Goal: Task Accomplishment & Management: Use online tool/utility

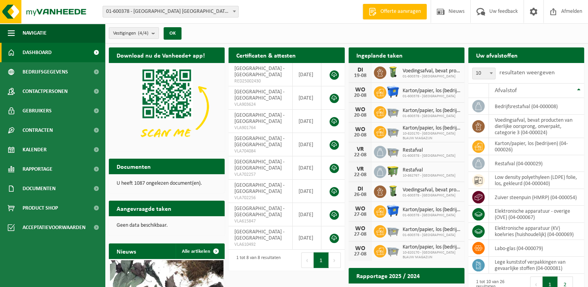
drag, startPoint x: 48, startPoint y: 145, endPoint x: 179, endPoint y: 120, distance: 133.3
click at [48, 145] on link "Kalender" at bounding box center [52, 149] width 105 height 19
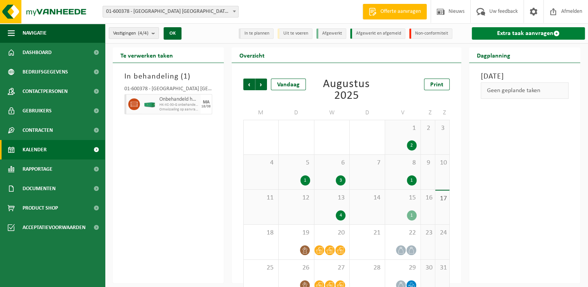
click at [521, 34] on link "Extra taak aanvragen" at bounding box center [528, 33] width 113 height 12
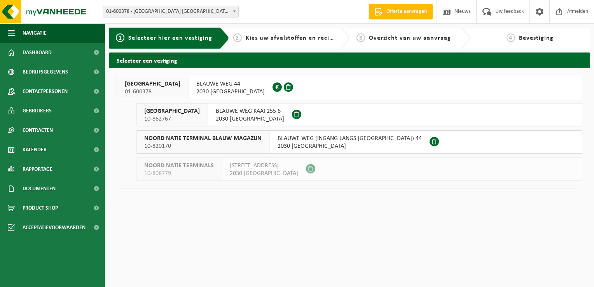
click at [140, 89] on span "01-600378" at bounding box center [153, 92] width 56 height 8
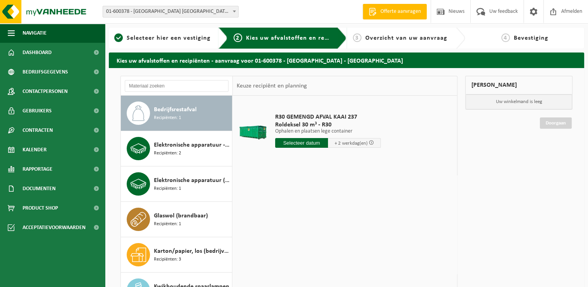
click at [303, 142] on input "text" at bounding box center [301, 143] width 53 height 10
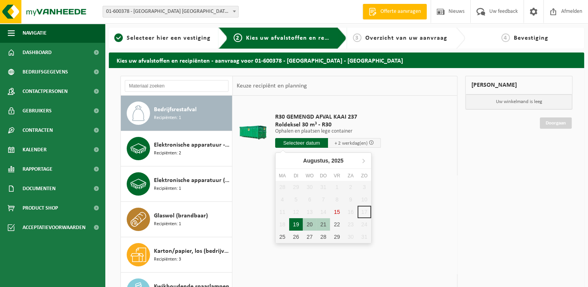
click at [295, 223] on div "19" at bounding box center [296, 224] width 14 height 12
type input "Van 2025-08-19"
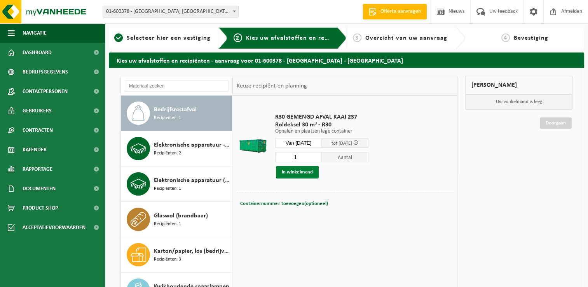
click at [304, 172] on button "In winkelmand" at bounding box center [297, 172] width 43 height 12
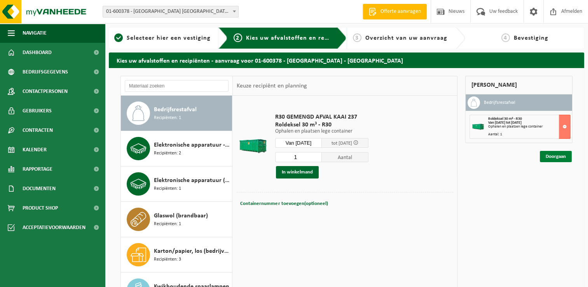
click at [544, 155] on link "Doorgaan" at bounding box center [556, 156] width 32 height 11
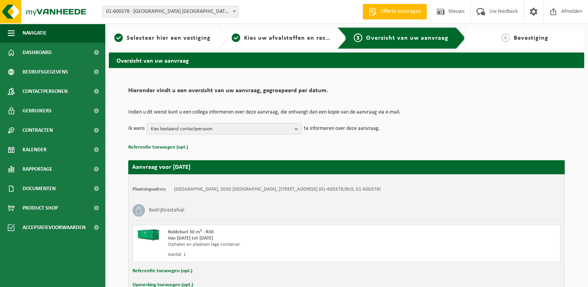
scroll to position [46, 0]
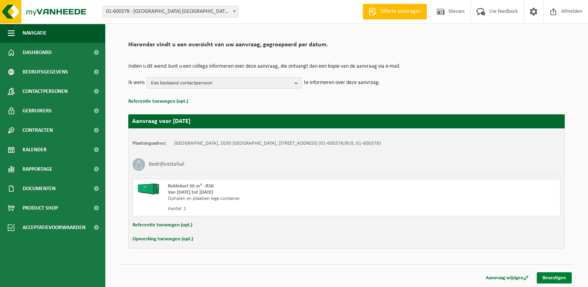
click at [564, 277] on link "Bevestigen" at bounding box center [553, 277] width 35 height 11
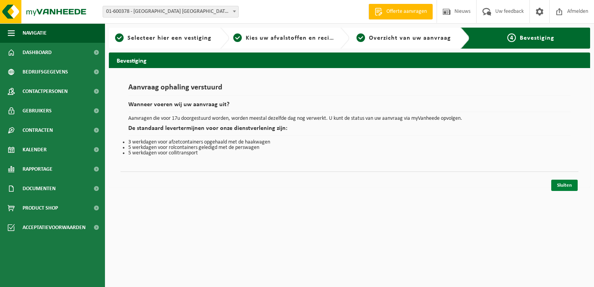
click at [562, 184] on link "Sluiten" at bounding box center [564, 184] width 26 height 11
